Goal: Navigation & Orientation: Find specific page/section

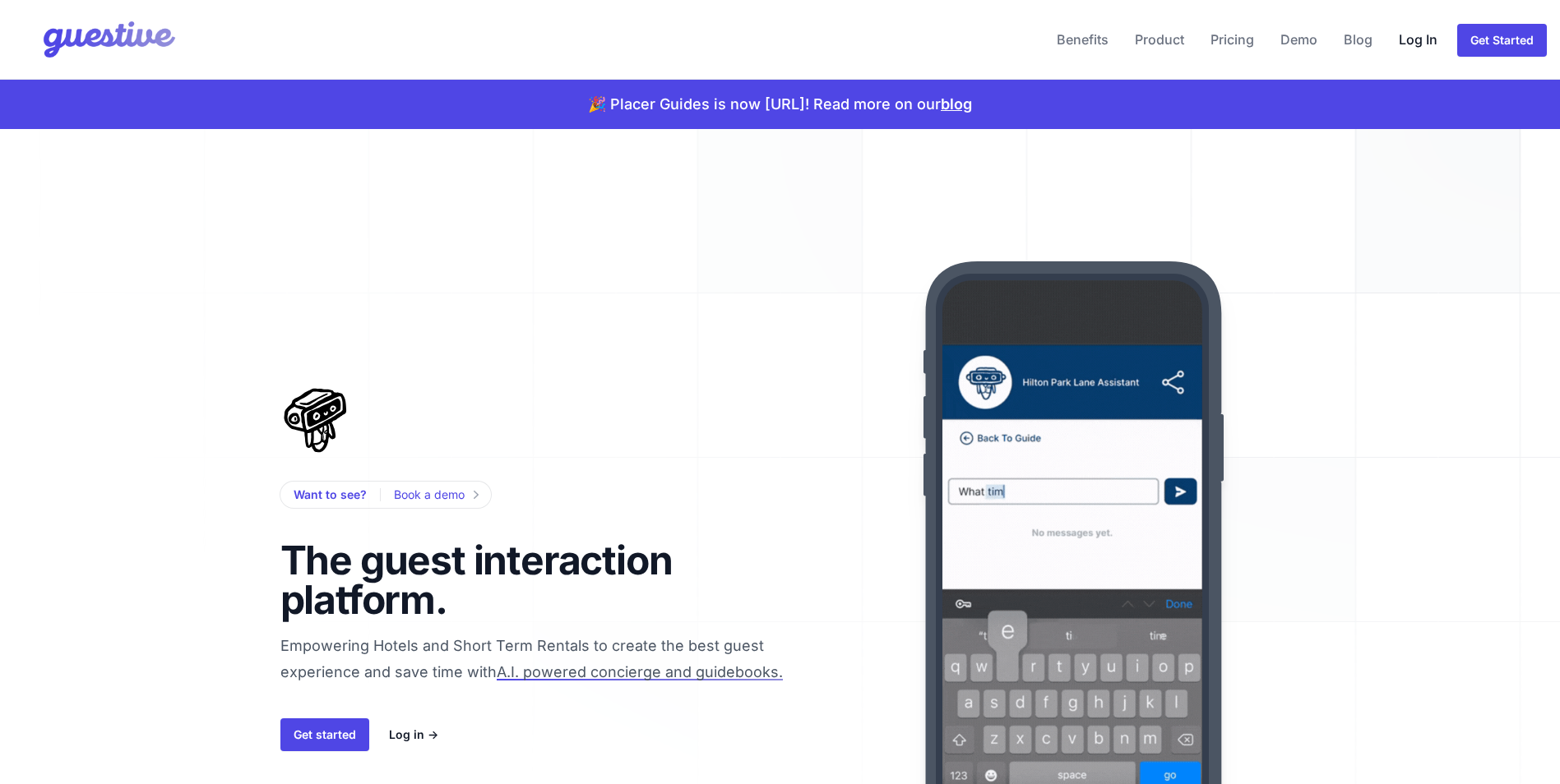
click at [1411, 39] on link "Log In" at bounding box center [1418, 39] width 52 height 39
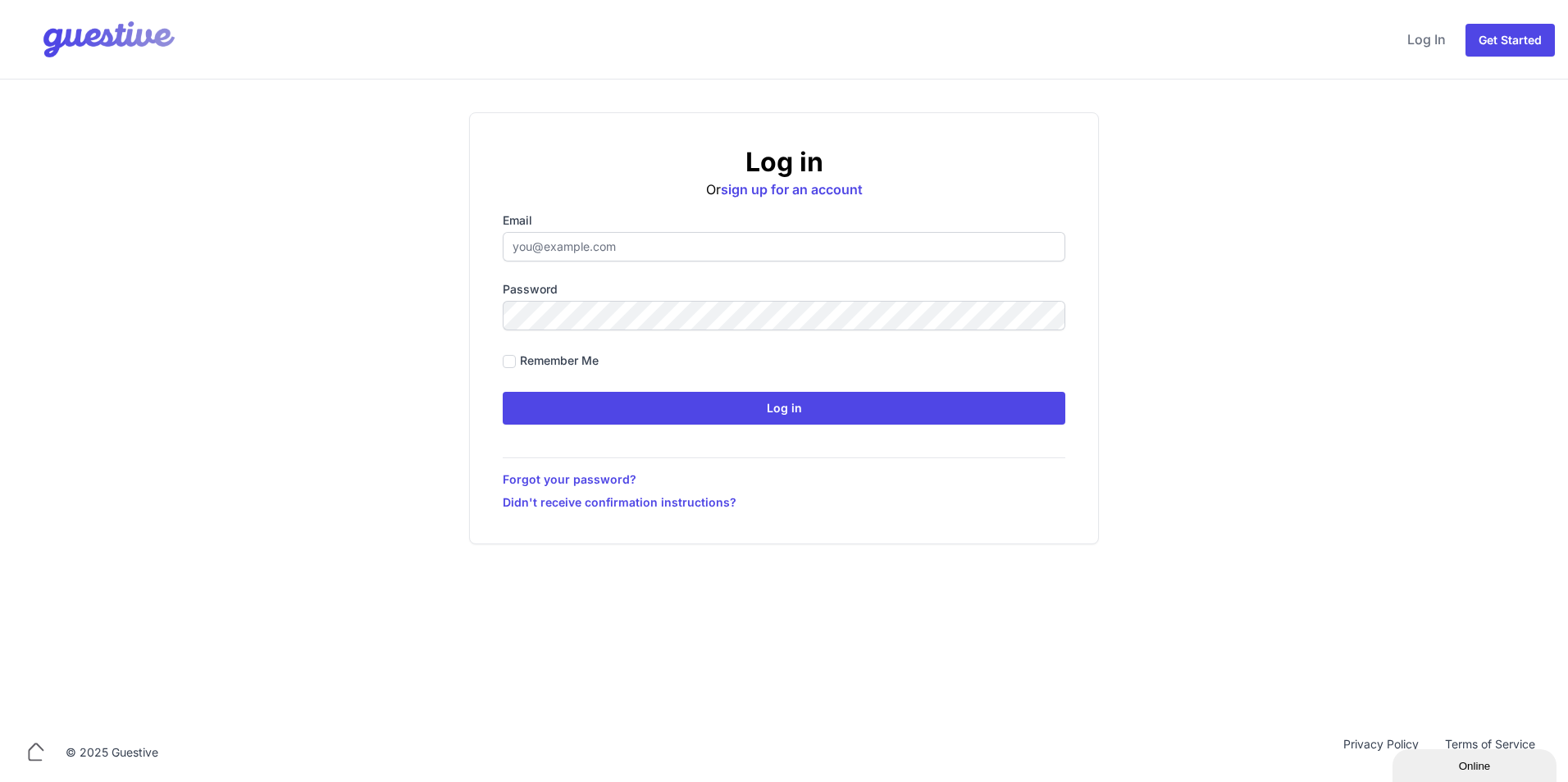
click at [601, 244] on input "Email" at bounding box center [784, 247] width 562 height 29
type input "[EMAIL_ADDRESS][DOMAIN_NAME]"
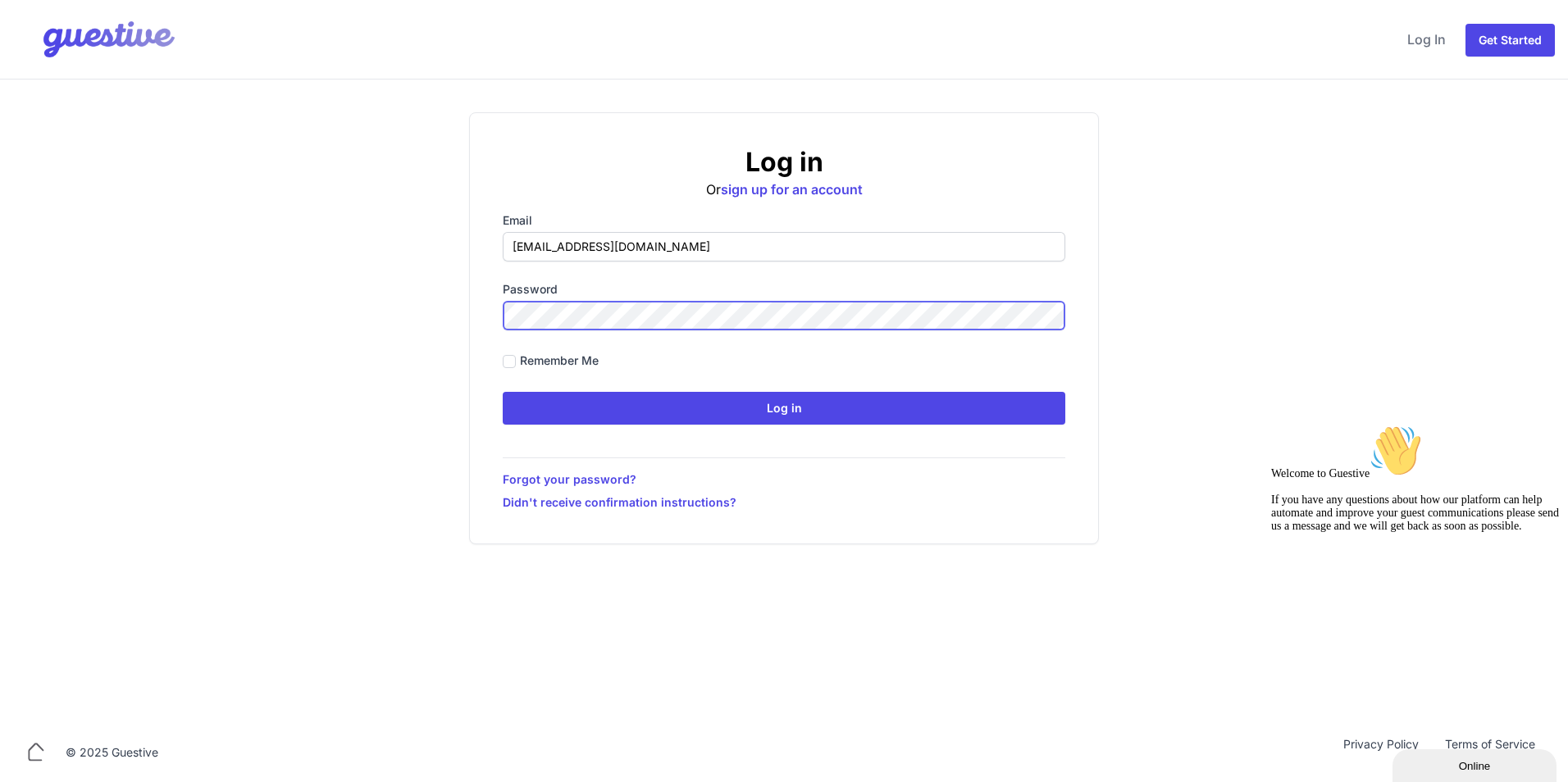
click at [503, 392] on input "Log in" at bounding box center [784, 409] width 562 height 33
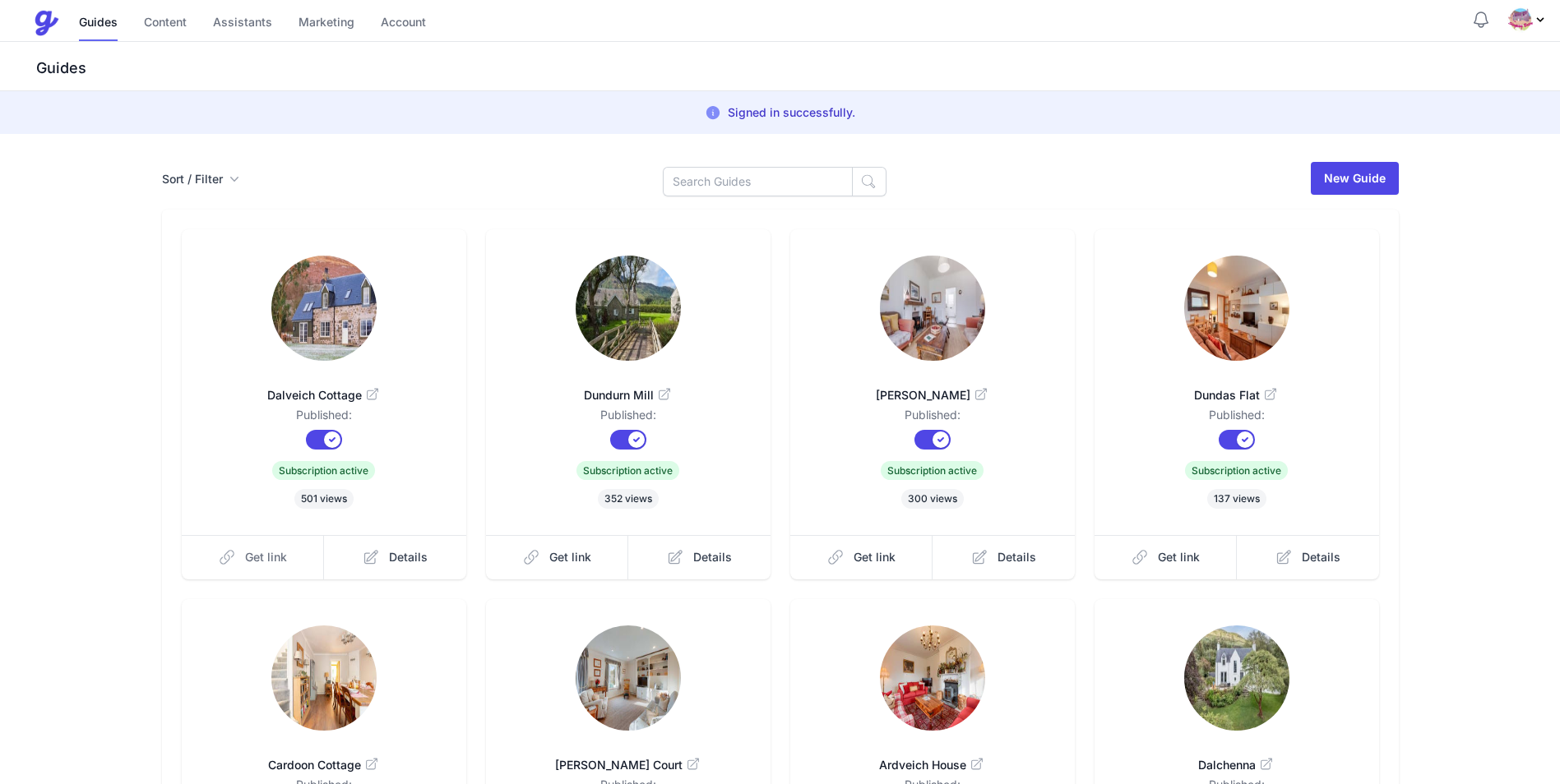
click at [276, 563] on span "Get link" at bounding box center [265, 557] width 42 height 17
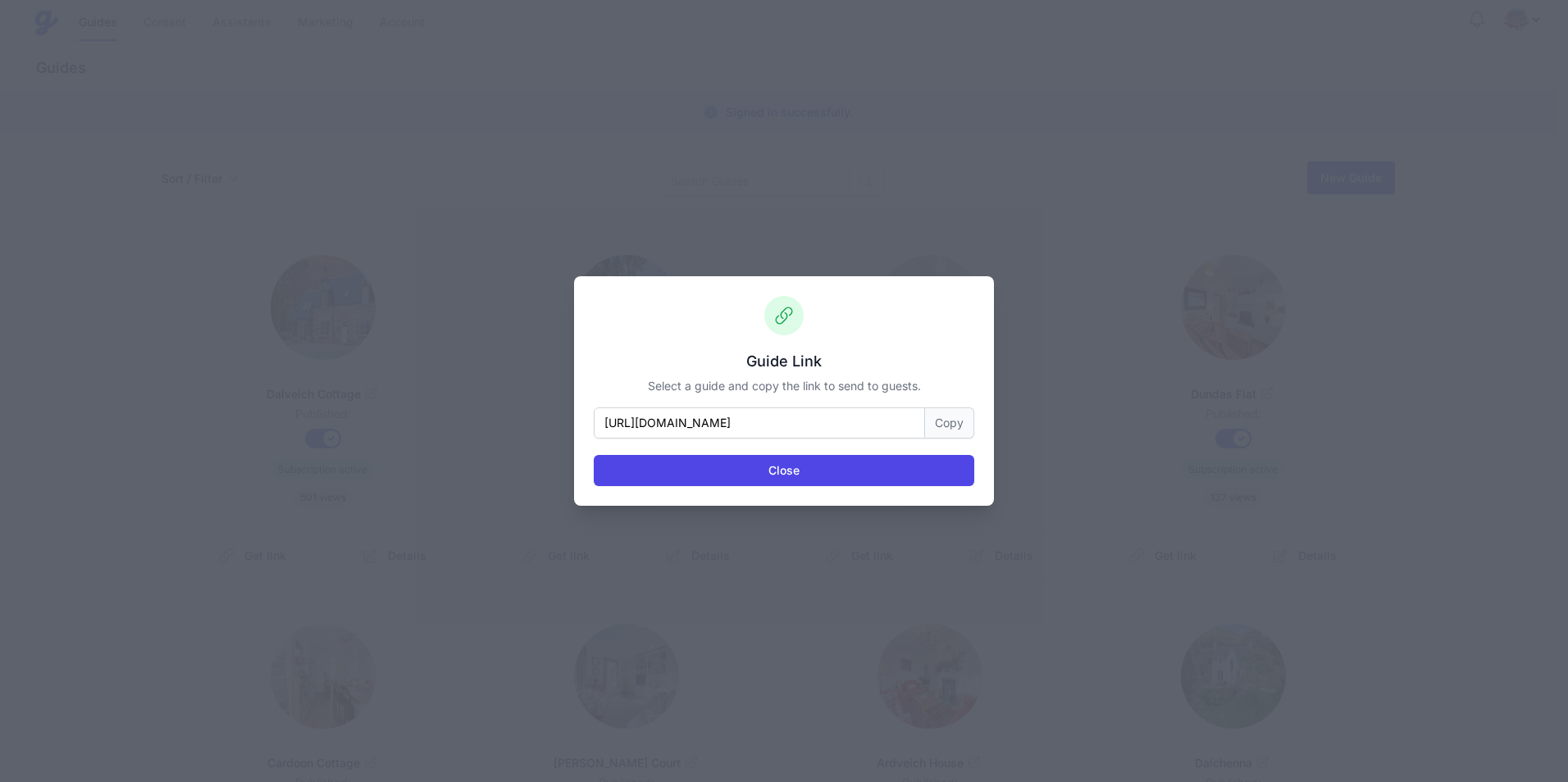
click at [947, 422] on button "Copy" at bounding box center [949, 423] width 50 height 31
